Goal: Information Seeking & Learning: Learn about a topic

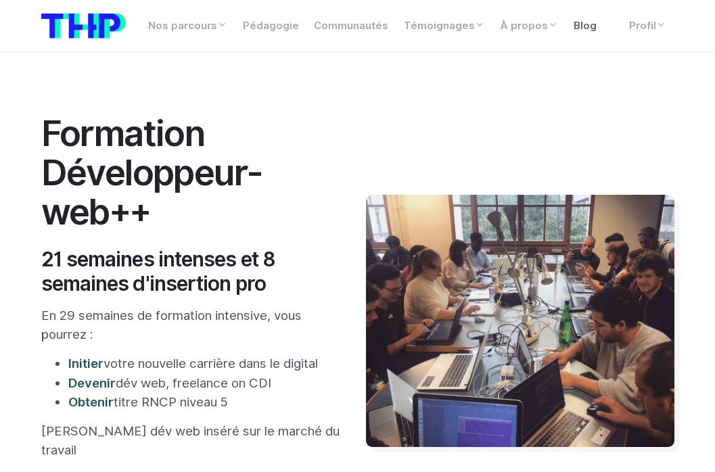
click at [580, 26] on link "Blog" at bounding box center [585, 26] width 39 height 26
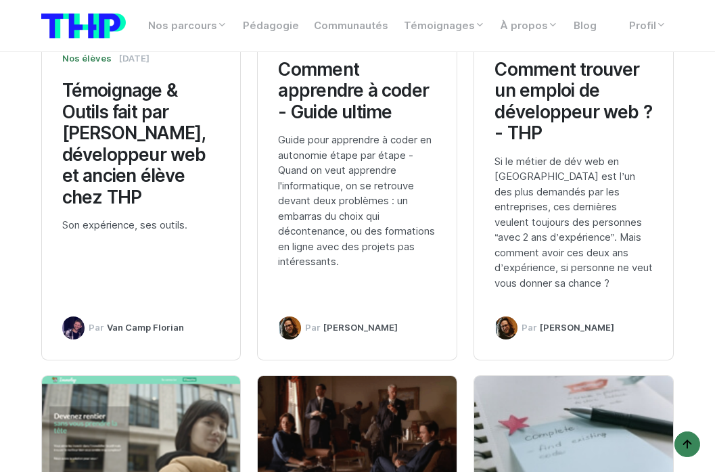
scroll to position [1992, 0]
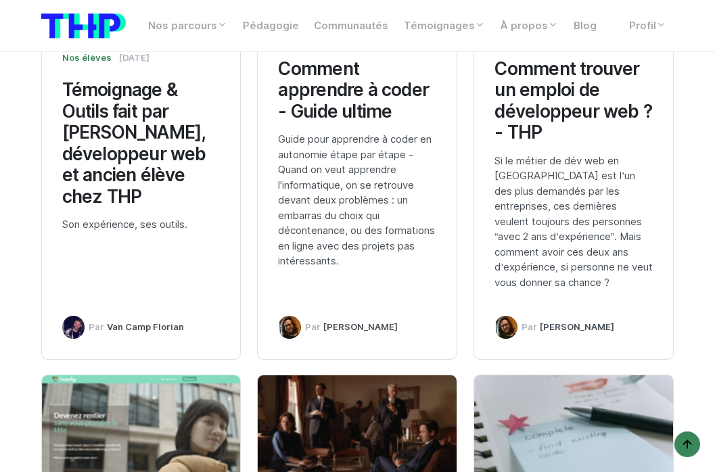
click at [585, 101] on h3 "Comment trouver un emploi de développeur web ? - THP" at bounding box center [574, 100] width 158 height 85
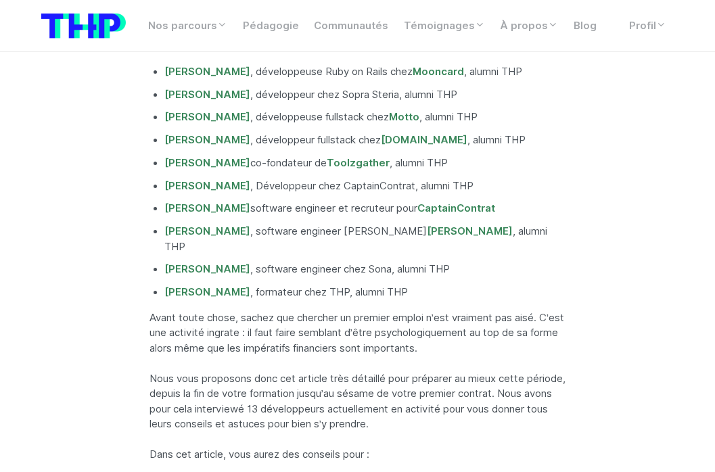
scroll to position [762, 0]
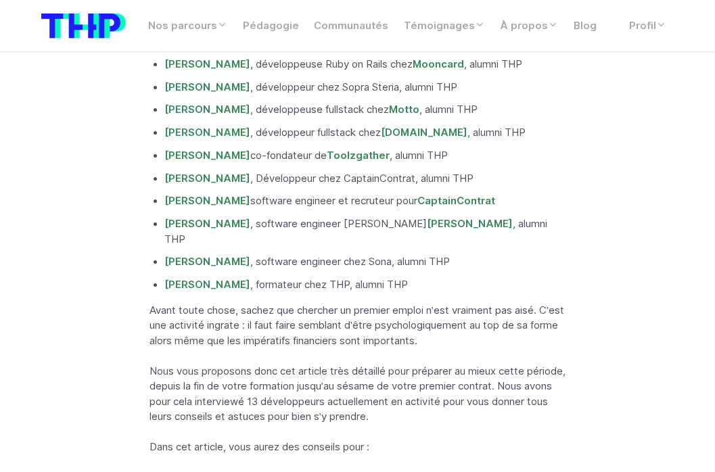
click at [315, 316] on p "Avant toute chose, sachez que chercher un premier emploi n’est vraiment pas ais…" at bounding box center [358, 326] width 417 height 46
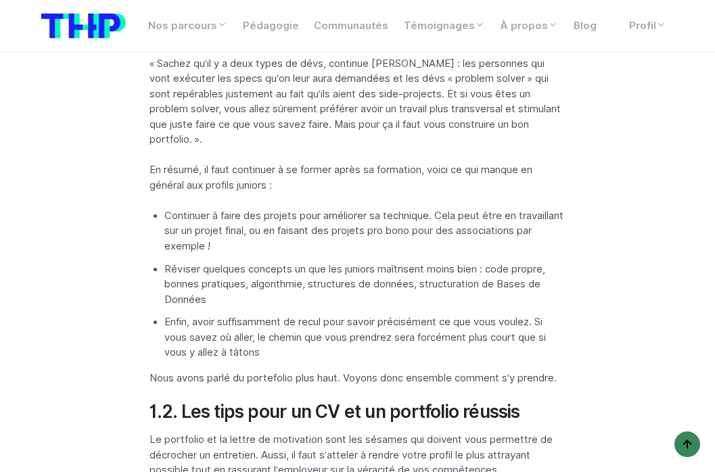
scroll to position [2868, 0]
drag, startPoint x: 189, startPoint y: 298, endPoint x: 219, endPoint y: 277, distance: 36.0
click at [221, 279] on li "Réviser quelques concepts un que les juniors maîtrisent moins bien : code propr…" at bounding box center [365, 285] width 402 height 46
click at [219, 277] on li "Réviser quelques concepts un que les juniors maîtrisent moins bien : code propr…" at bounding box center [365, 285] width 402 height 46
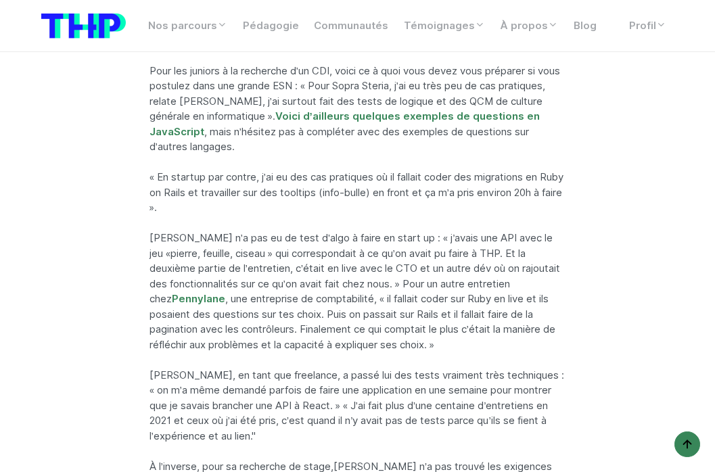
scroll to position [6701, 0]
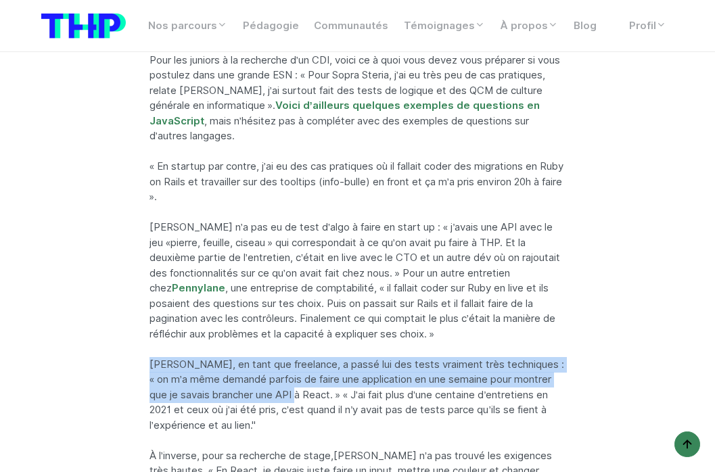
drag, startPoint x: 149, startPoint y: 294, endPoint x: 230, endPoint y: 286, distance: 81.5
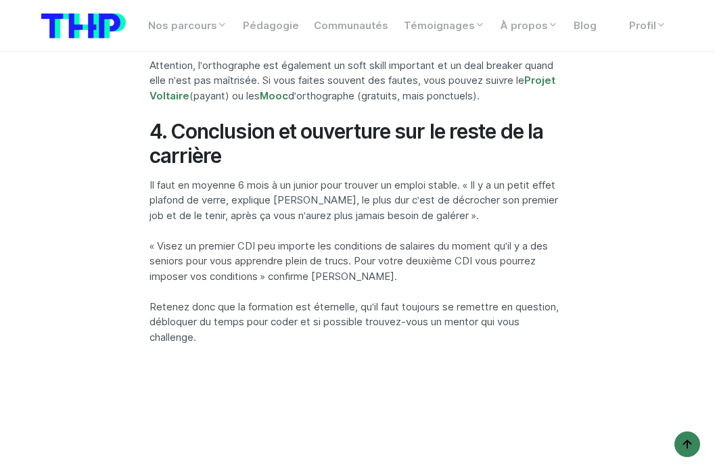
scroll to position [8084, 0]
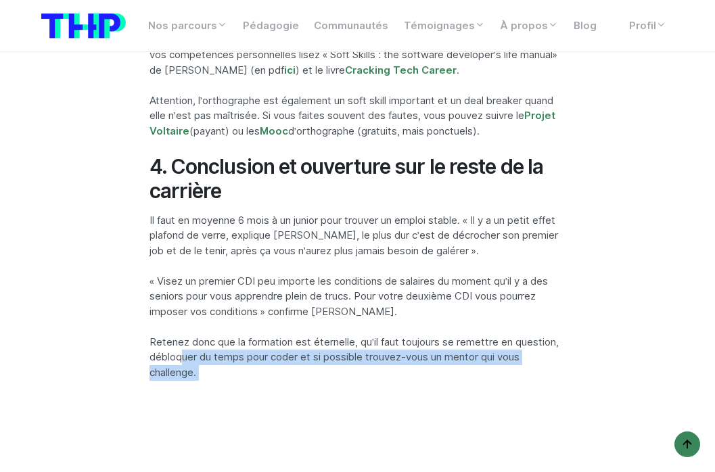
drag, startPoint x: 231, startPoint y: 280, endPoint x: 208, endPoint y: 522, distance: 242.6
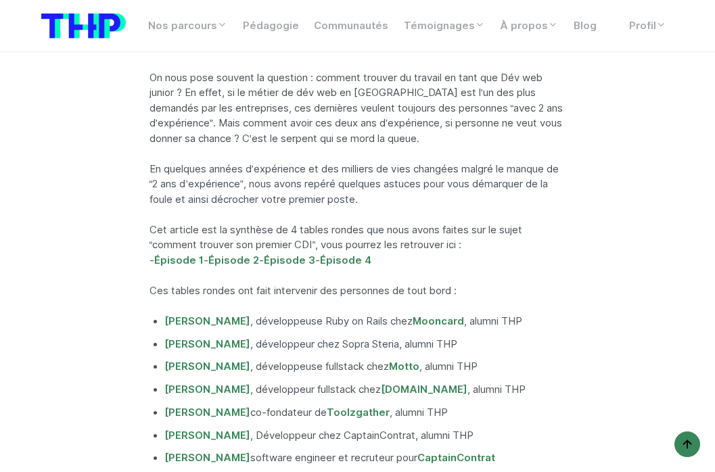
scroll to position [149, 0]
